Goal: Task Accomplishment & Management: Manage account settings

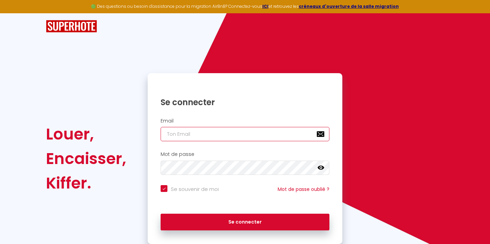
type input "[EMAIL_ADDRESS][DOMAIN_NAME]"
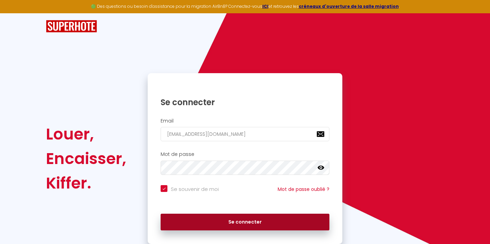
click at [222, 217] on button "Se connecter" at bounding box center [245, 222] width 169 height 17
checkbox input "true"
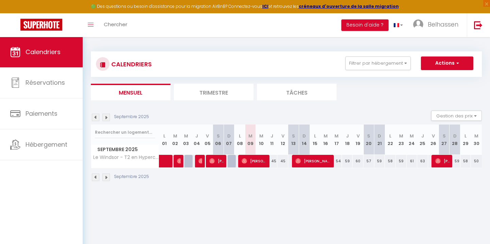
click at [98, 117] on img at bounding box center [95, 117] width 7 height 7
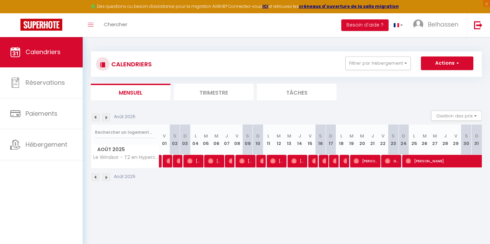
click at [419, 160] on span "[PERSON_NAME]" at bounding box center [475, 160] width 141 height 13
select select "OK"
select select "0"
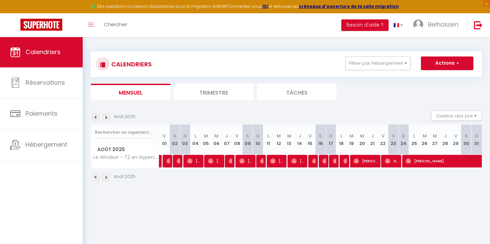
select select "1"
select select
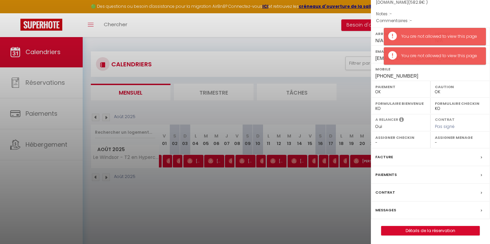
scroll to position [71, 0]
click at [429, 152] on div "Facture" at bounding box center [430, 158] width 119 height 18
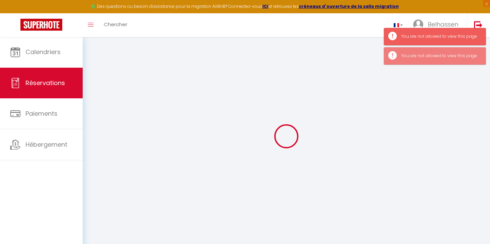
select select "cleaning"
select select "taxes"
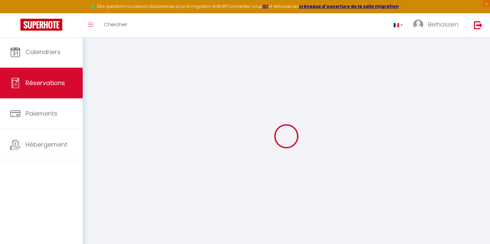
select select
checkbox input "false"
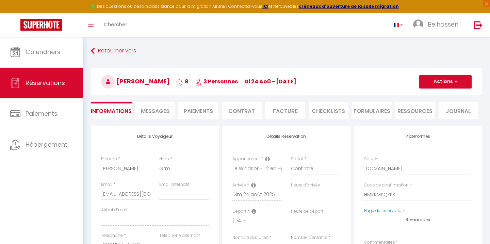
select select
checkbox input "false"
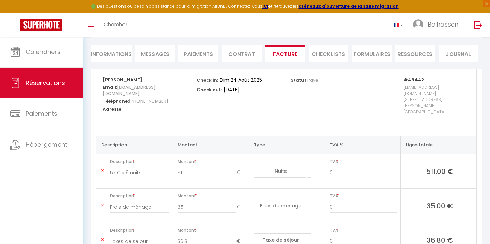
scroll to position [56, 0]
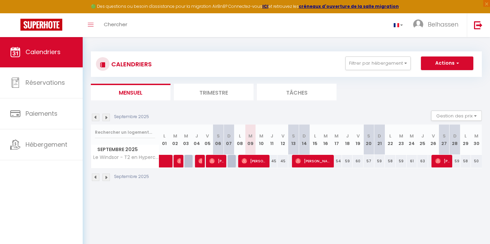
click at [93, 119] on img at bounding box center [95, 117] width 7 height 7
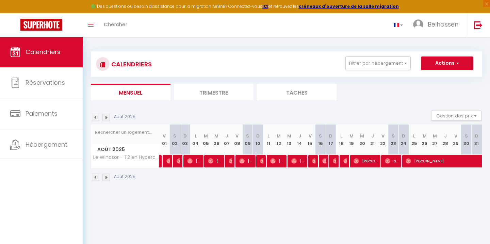
click at [93, 118] on img at bounding box center [95, 117] width 7 height 7
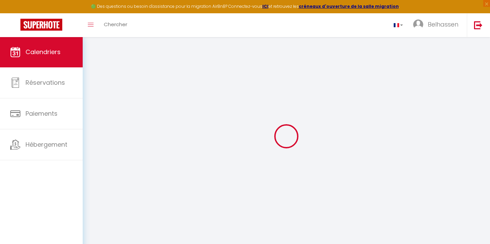
select select
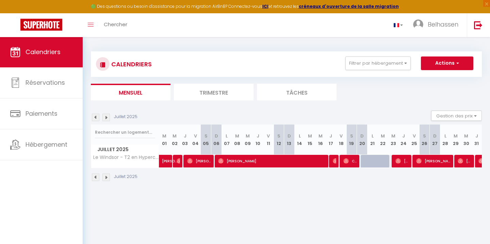
click at [239, 159] on span "[PERSON_NAME]" at bounding box center [272, 160] width 109 height 13
select select "OK"
select select "0"
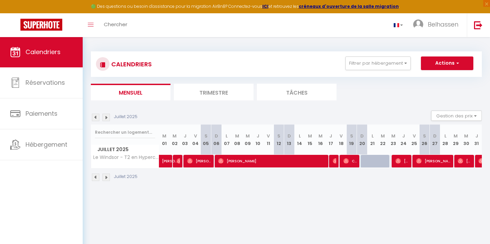
select select "1"
select select
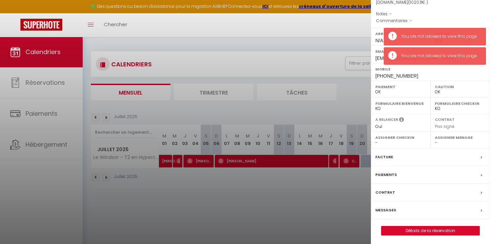
scroll to position [71, 0]
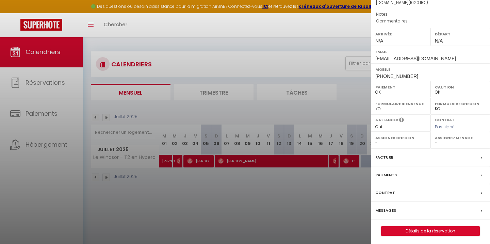
click at [349, 187] on div at bounding box center [245, 122] width 490 height 244
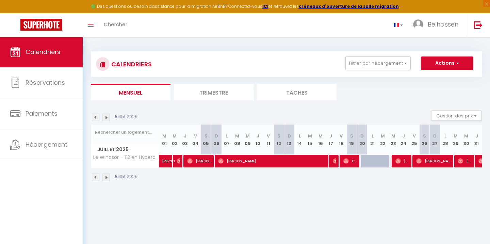
click at [105, 118] on img at bounding box center [105, 117] width 7 height 7
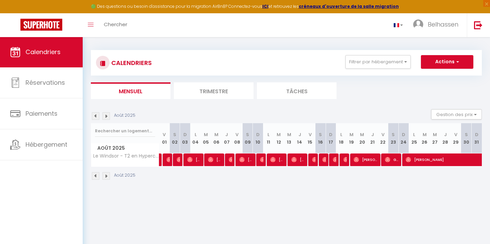
scroll to position [1, 0]
click at [315, 159] on img at bounding box center [314, 159] width 5 height 5
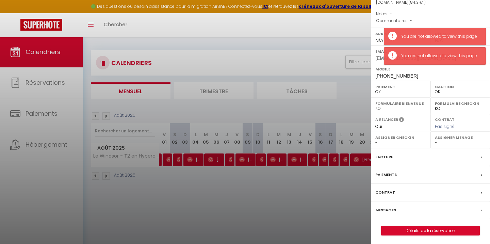
scroll to position [71, 0]
click at [473, 155] on div "Facture" at bounding box center [430, 158] width 119 height 18
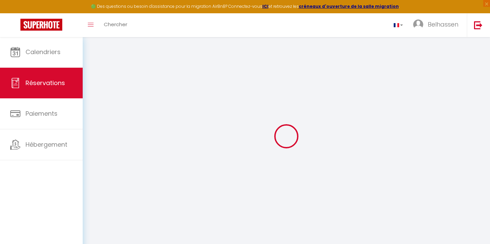
type input "[PERSON_NAME]"
type input "Arnese"
type input "[EMAIL_ADDRESS][DOMAIN_NAME]"
type input "[PHONE_NUMBER]"
select select "IT"
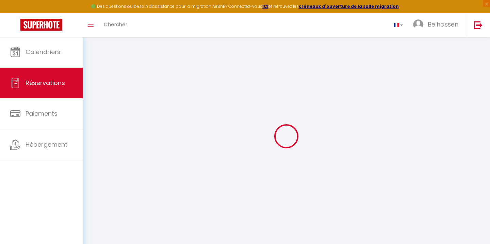
type input "2.92"
select select "48442"
select select "1"
select select
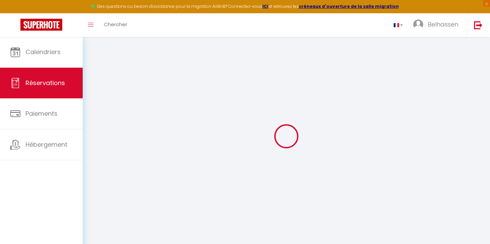
type input "4"
select select "12"
select select
type input "46"
checkbox input "false"
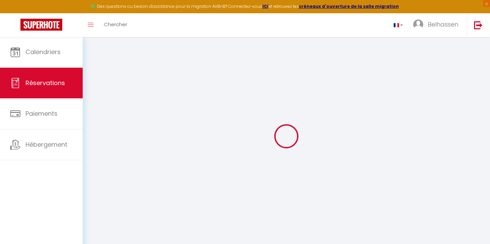
select select "1"
type input "0"
select select
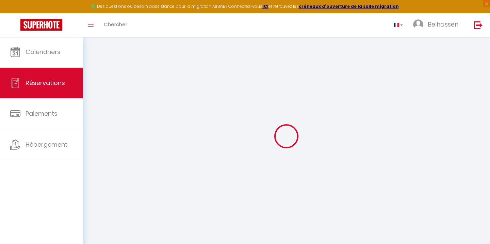
select select
select select "15"
checkbox input "false"
select select
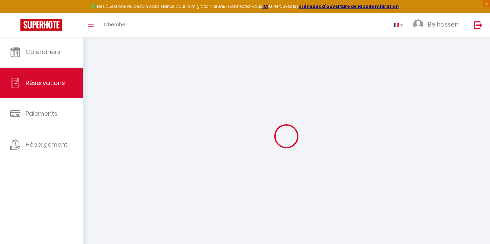
checkbox input "false"
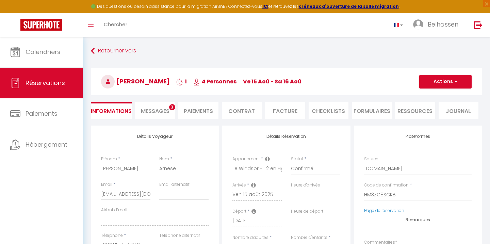
select select
checkbox input "false"
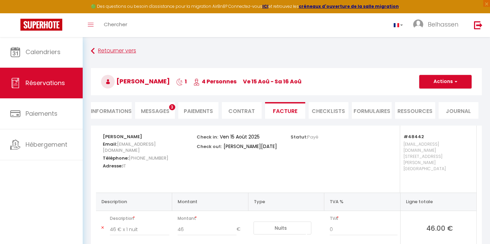
click at [98, 49] on link "Retourner vers" at bounding box center [286, 51] width 391 height 12
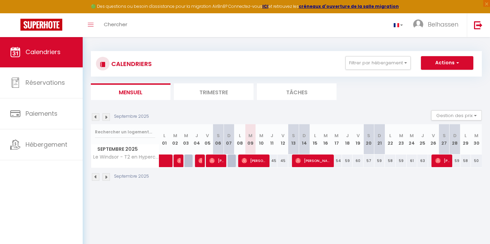
scroll to position [0, 0]
click at [109, 118] on img at bounding box center [105, 116] width 7 height 7
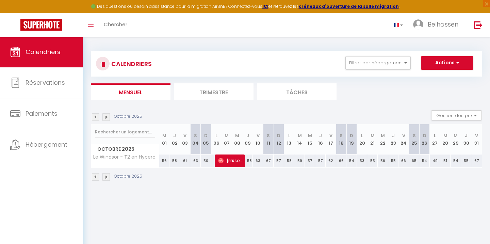
click at [93, 119] on img at bounding box center [95, 116] width 7 height 7
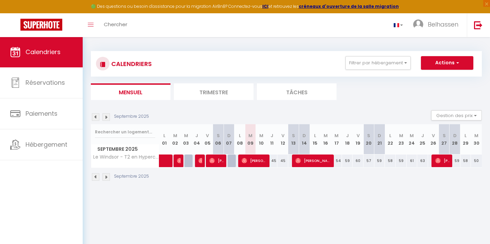
click at [94, 117] on img at bounding box center [95, 116] width 7 height 7
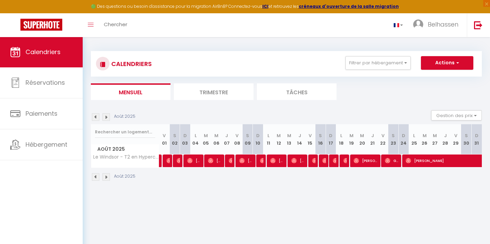
click at [95, 117] on img at bounding box center [95, 116] width 7 height 7
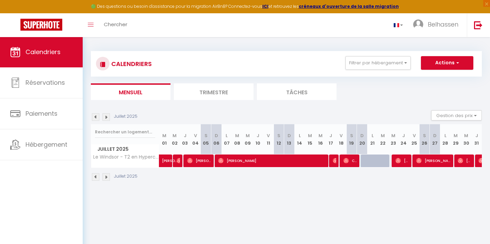
click at [106, 117] on img at bounding box center [105, 116] width 7 height 7
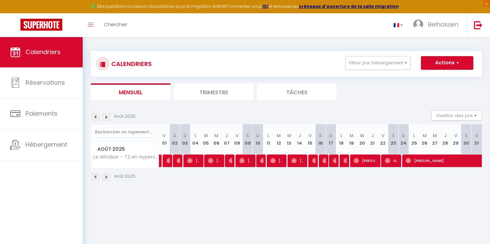
click at [107, 117] on img at bounding box center [105, 116] width 7 height 7
